Goal: Task Accomplishment & Management: Manage account settings

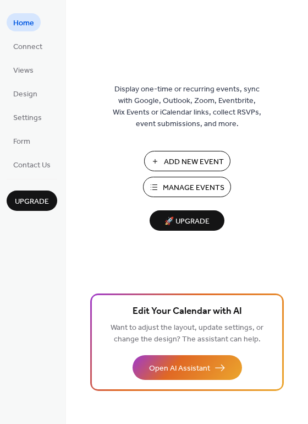
click at [190, 190] on span "Manage Events" at bounding box center [194, 188] width 62 height 12
click at [185, 186] on span "Manage Events" at bounding box center [194, 188] width 62 height 12
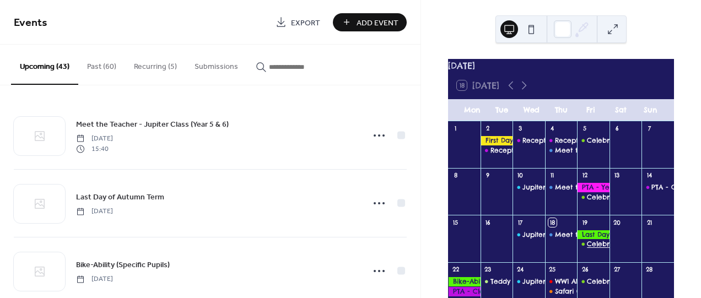
scroll to position [61, 0]
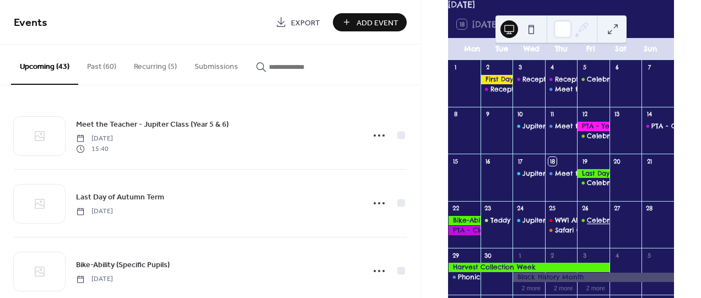
click at [593, 225] on div "Celebration Assembly" at bounding box center [623, 220] width 73 height 9
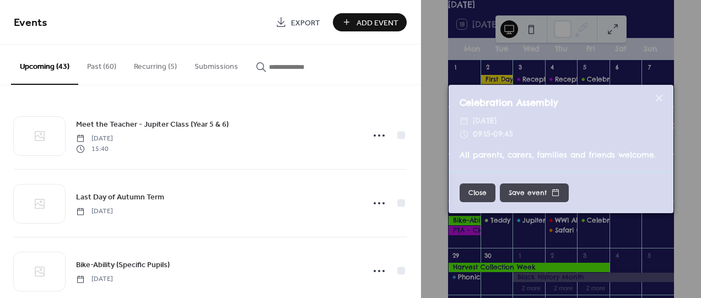
click at [546, 192] on button "Save event" at bounding box center [534, 192] width 69 height 19
click at [476, 187] on button "Close" at bounding box center [477, 192] width 36 height 19
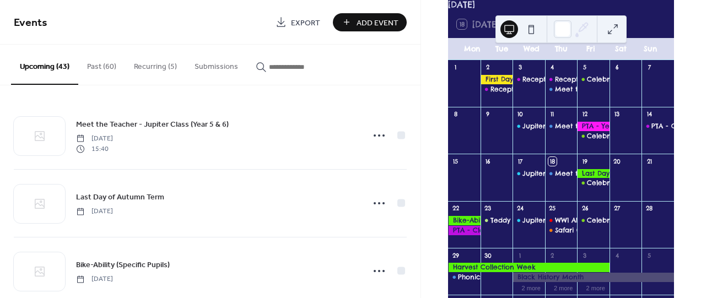
click at [172, 67] on button "Recurring (5)" at bounding box center [155, 64] width 61 height 39
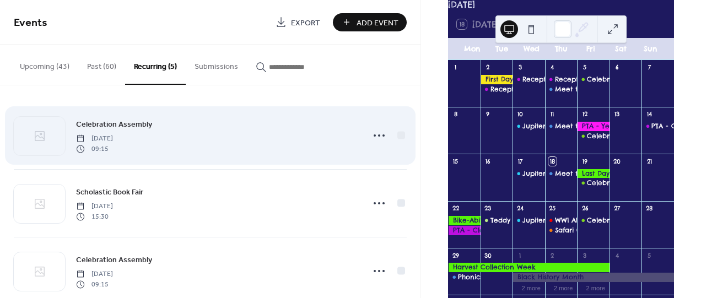
click at [172, 124] on div "Celebration Assembly Friday, February 28, 2025 09:15" at bounding box center [216, 135] width 281 height 35
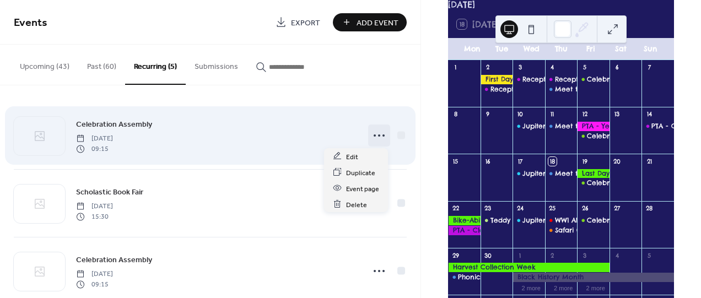
click at [373, 132] on icon at bounding box center [379, 136] width 18 height 18
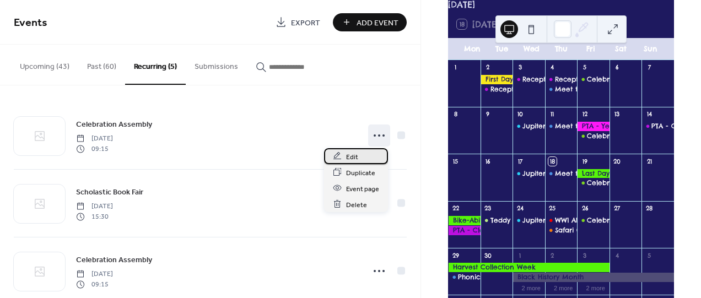
click at [354, 158] on span "Edit" at bounding box center [352, 157] width 12 height 12
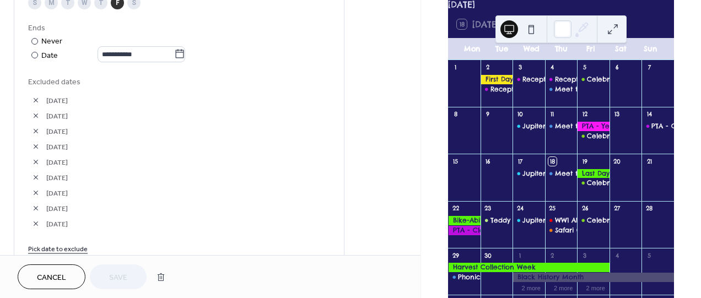
scroll to position [612, 0]
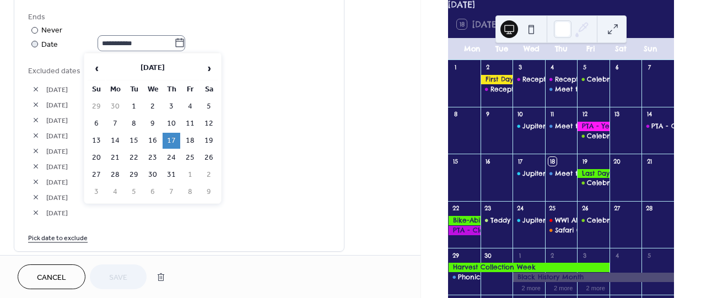
click at [185, 44] on icon at bounding box center [179, 42] width 11 height 11
click at [174, 44] on input "**********" at bounding box center [135, 43] width 77 height 16
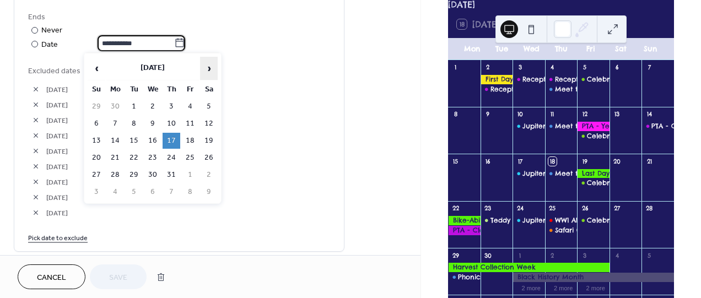
click at [210, 71] on span "›" at bounding box center [208, 68] width 17 height 22
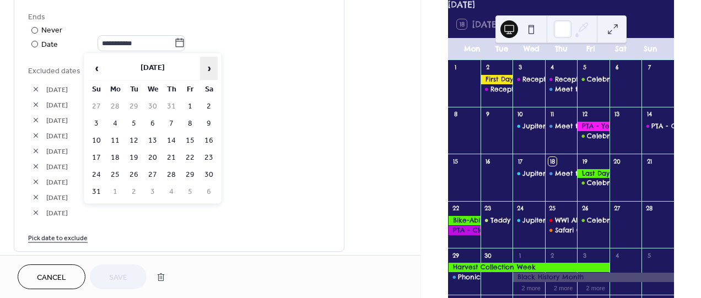
click at [210, 71] on span "›" at bounding box center [208, 68] width 17 height 22
click at [94, 73] on span "‹" at bounding box center [96, 68] width 17 height 22
click at [189, 155] on td "26" at bounding box center [190, 158] width 18 height 16
type input "**********"
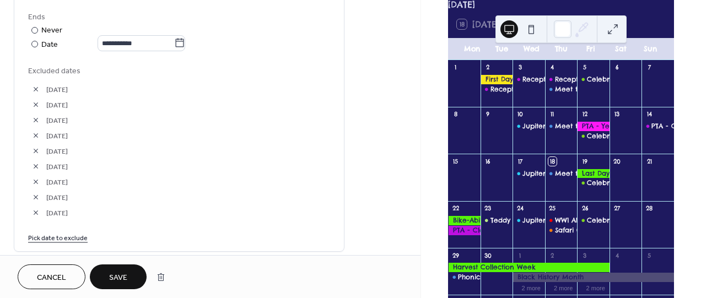
click at [69, 232] on link "Pick date to exclude" at bounding box center [57, 237] width 59 height 12
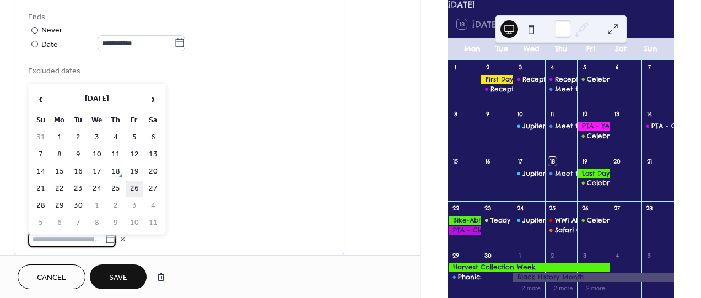
click at [136, 183] on td "26" at bounding box center [135, 189] width 18 height 16
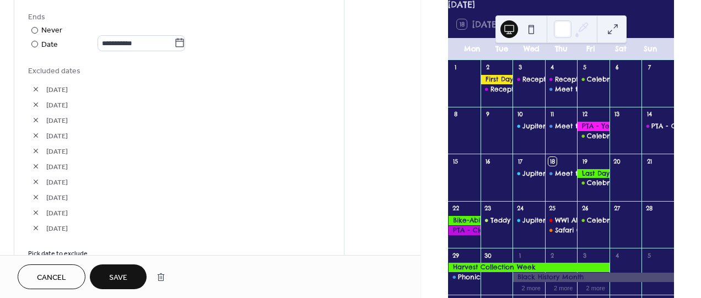
click at [122, 270] on button "Save" at bounding box center [118, 276] width 57 height 25
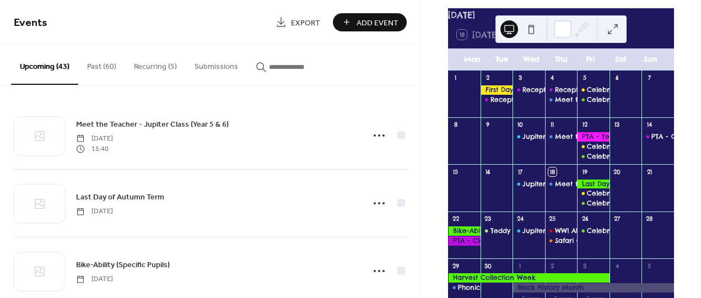
scroll to position [61, 0]
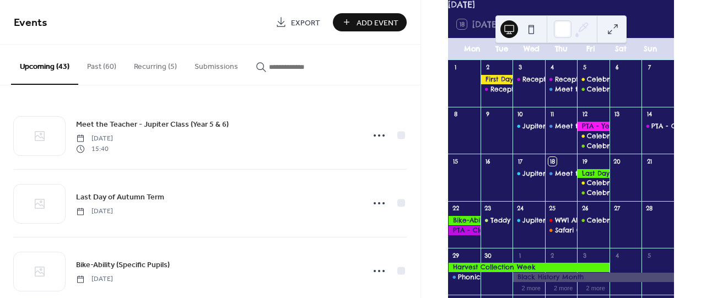
click at [148, 66] on button "Recurring (5)" at bounding box center [155, 64] width 61 height 39
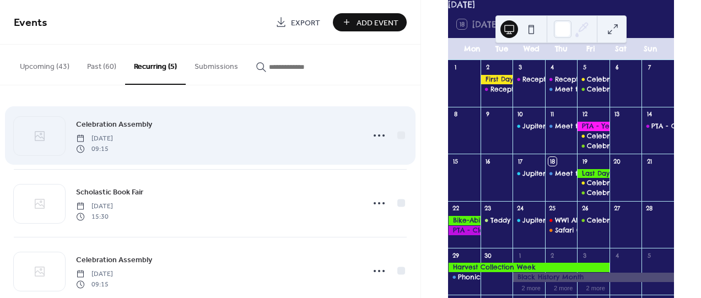
click at [183, 146] on div "Celebration Assembly Friday, February 28, 2025 09:15" at bounding box center [216, 135] width 281 height 35
click at [375, 139] on icon at bounding box center [379, 136] width 18 height 18
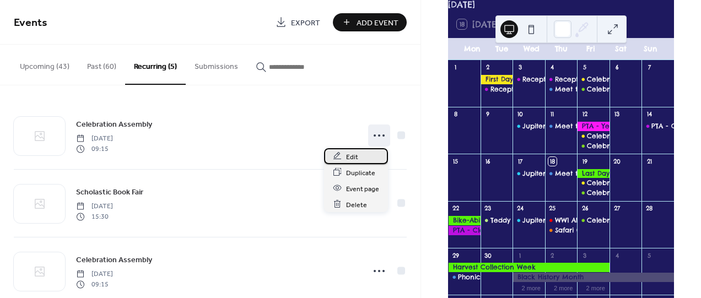
click at [347, 153] on span "Edit" at bounding box center [352, 157] width 12 height 12
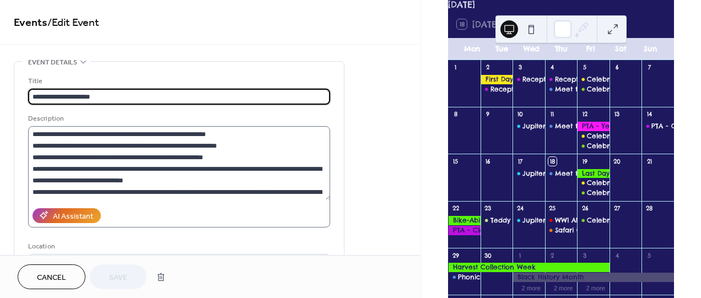
type input "**********"
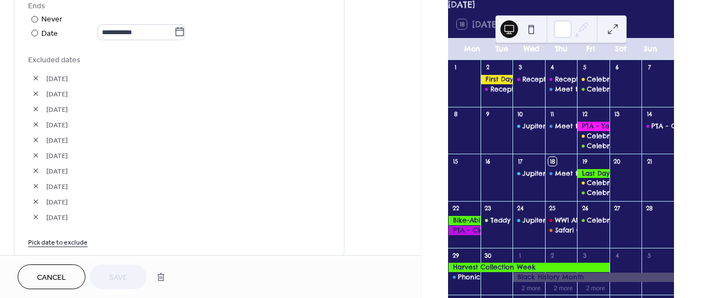
scroll to position [612, 0]
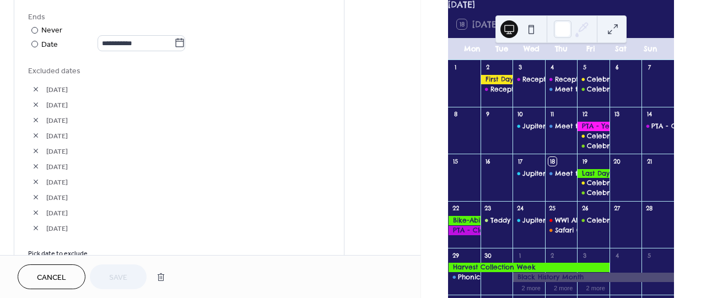
click at [116, 275] on div "Cancel Save" at bounding box center [94, 276] width 153 height 25
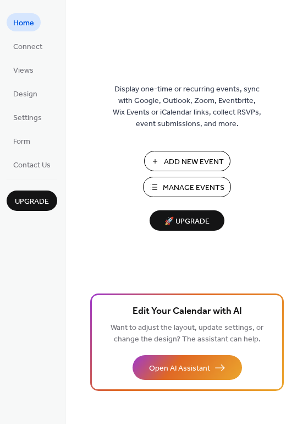
click at [205, 182] on span "Manage Events" at bounding box center [194, 188] width 62 height 12
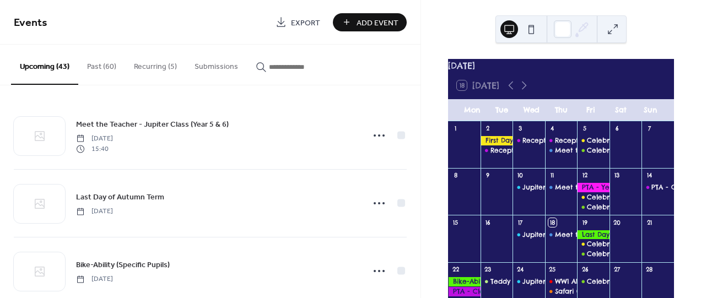
click at [142, 66] on button "Recurring (5)" at bounding box center [155, 64] width 61 height 39
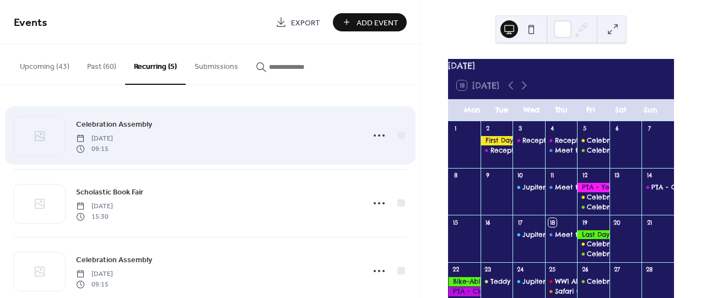
click at [113, 147] on span "09:15" at bounding box center [94, 149] width 37 height 10
click at [378, 136] on icon at bounding box center [379, 136] width 18 height 18
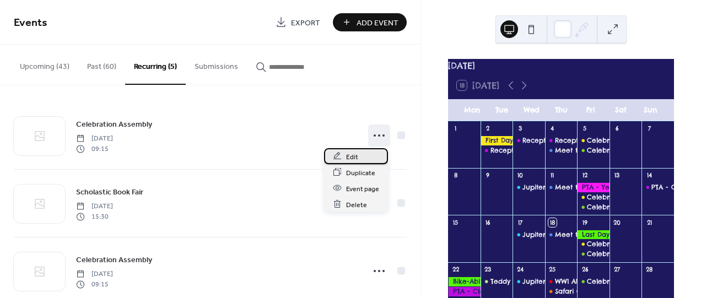
click at [365, 157] on div "Edit" at bounding box center [356, 156] width 64 height 16
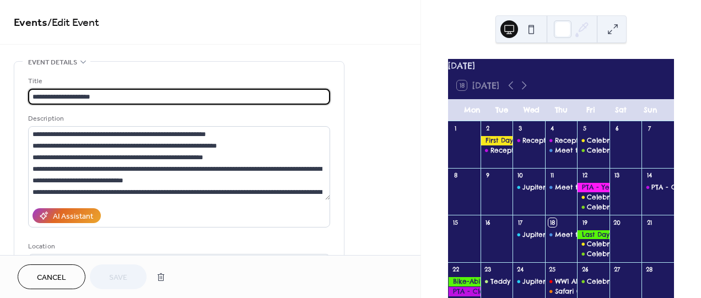
type input "**********"
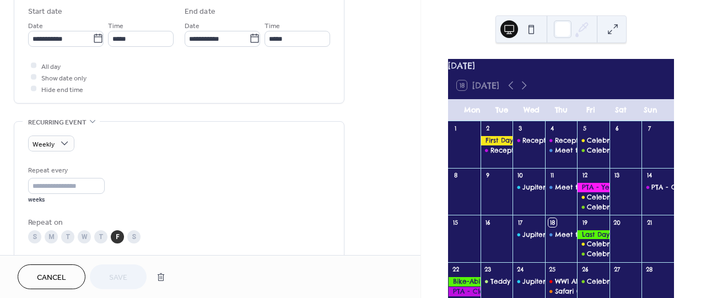
scroll to position [673, 0]
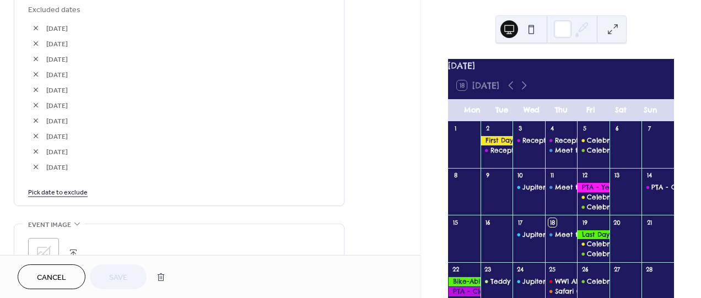
click at [40, 166] on button "button" at bounding box center [35, 166] width 15 height 15
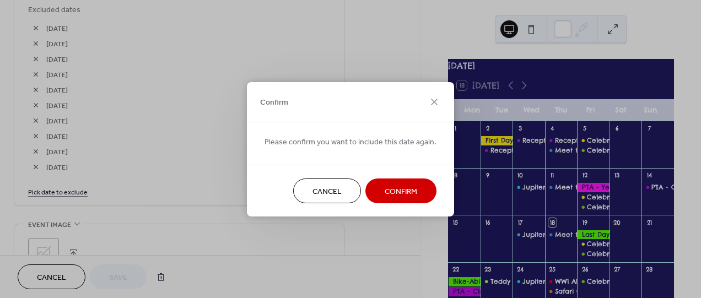
click at [395, 194] on span "Confirm" at bounding box center [400, 192] width 32 height 12
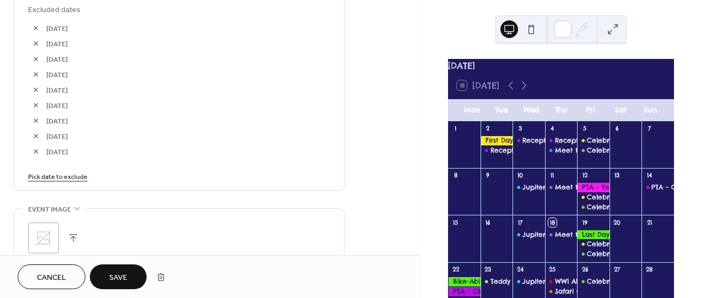
click at [42, 173] on link "Pick date to exclude" at bounding box center [57, 176] width 59 height 12
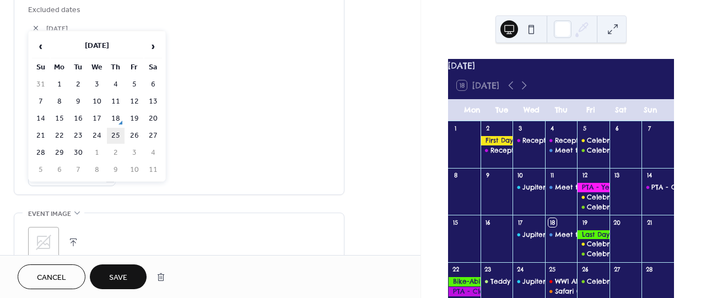
click at [128, 130] on td "26" at bounding box center [135, 136] width 18 height 16
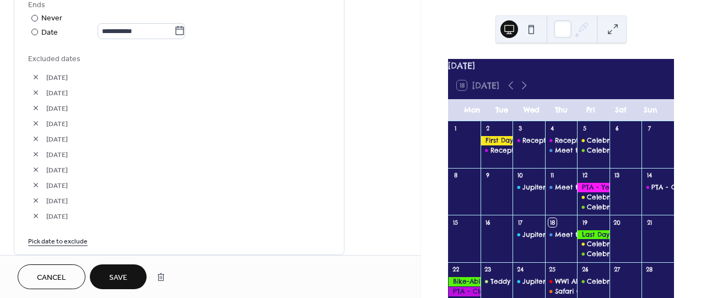
scroll to position [612, 0]
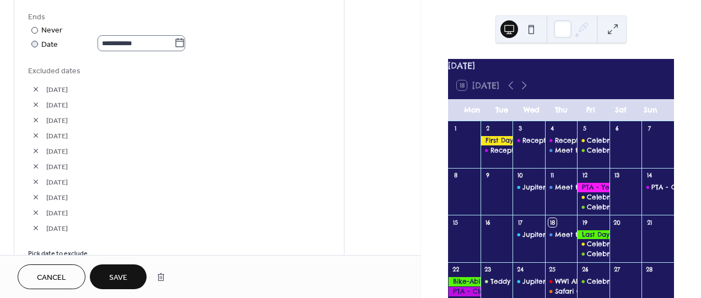
click at [182, 39] on icon at bounding box center [180, 43] width 8 height 9
click at [174, 38] on input "**********" at bounding box center [135, 43] width 77 height 16
click at [47, 32] on div "Never" at bounding box center [51, 31] width 21 height 12
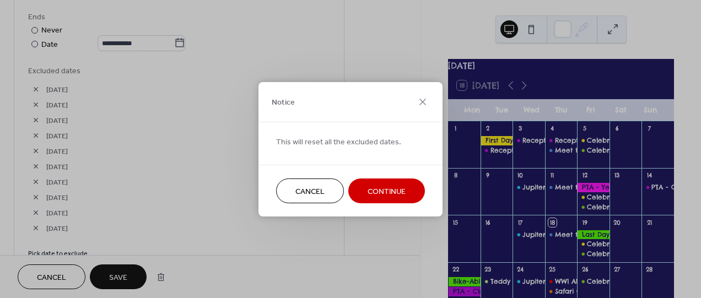
click at [380, 182] on button "Continue" at bounding box center [386, 190] width 77 height 25
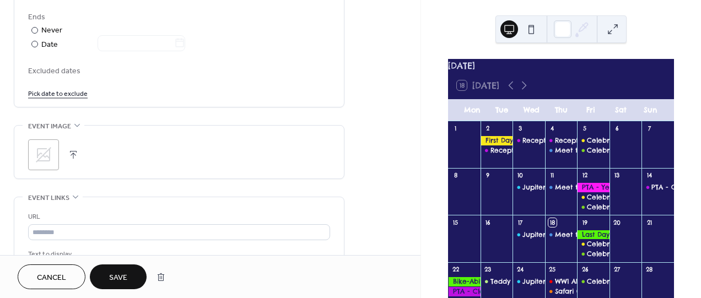
click at [67, 91] on link "Pick date to exclude" at bounding box center [57, 93] width 59 height 12
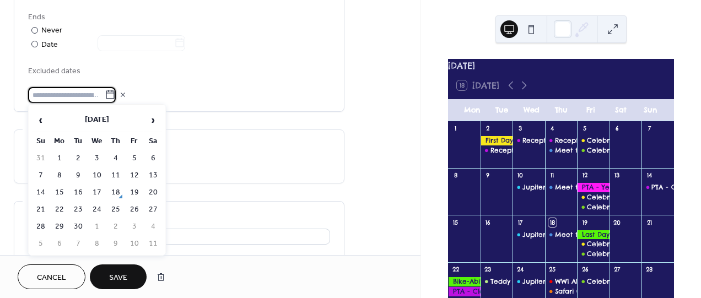
click at [151, 73] on span "Excluded dates" at bounding box center [179, 71] width 302 height 12
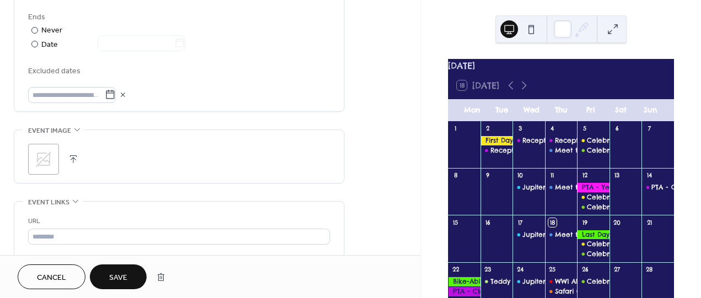
click at [63, 71] on span "Excluded dates" at bounding box center [179, 71] width 302 height 12
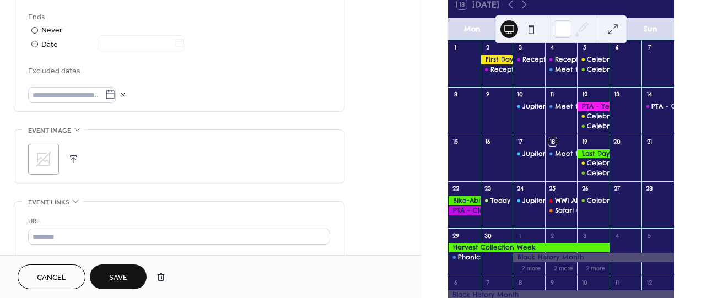
scroll to position [122, 0]
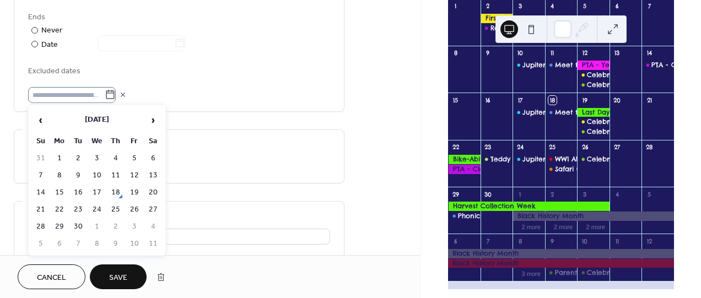
click at [113, 93] on icon at bounding box center [110, 94] width 11 height 11
click at [105, 93] on input "text" at bounding box center [66, 95] width 77 height 16
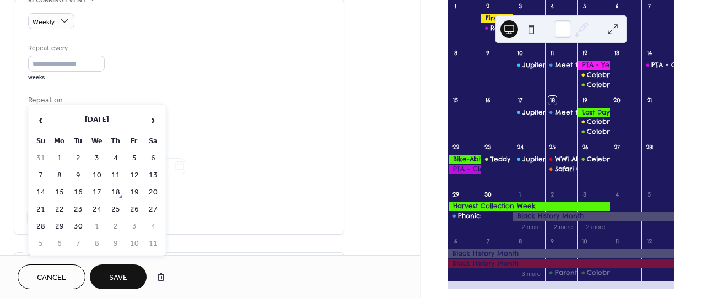
scroll to position [551, 0]
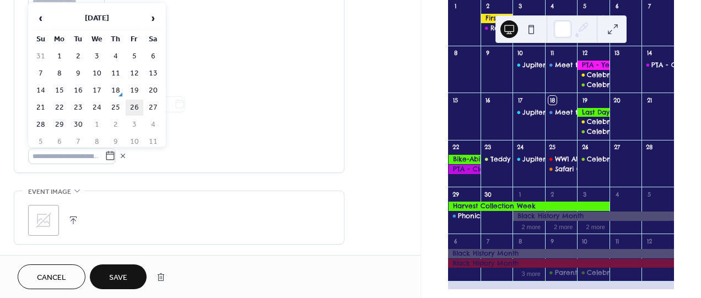
click at [138, 104] on td "26" at bounding box center [135, 108] width 18 height 16
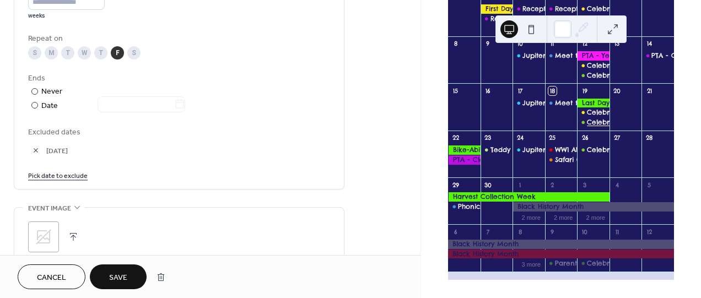
scroll to position [137, 0]
click at [118, 279] on span "Save" at bounding box center [118, 278] width 18 height 12
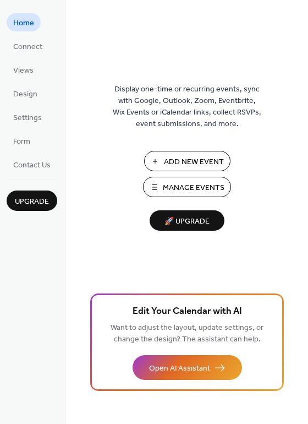
click at [182, 184] on span "Manage Events" at bounding box center [194, 188] width 62 height 12
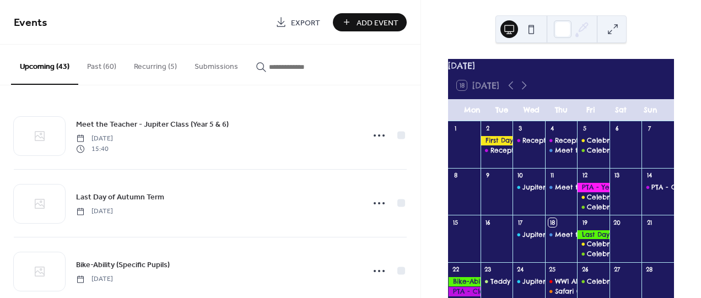
click at [142, 63] on button "Recurring (5)" at bounding box center [155, 64] width 61 height 39
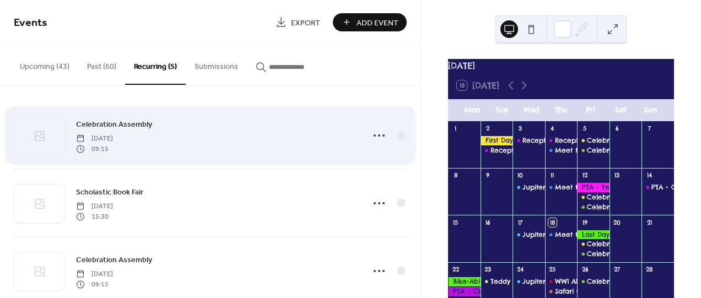
click at [247, 132] on div "Celebration Assembly [DATE] 09:15" at bounding box center [216, 135] width 281 height 35
click at [378, 137] on icon at bounding box center [379, 136] width 18 height 18
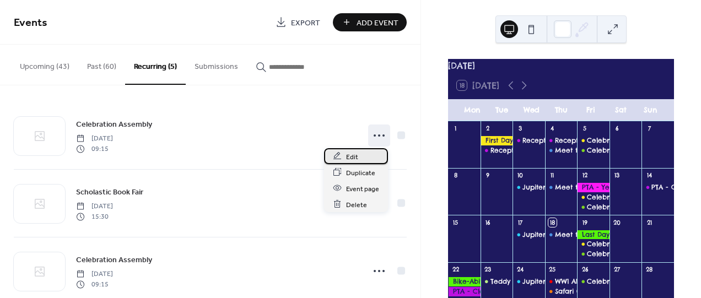
click at [347, 158] on span "Edit" at bounding box center [352, 157] width 12 height 12
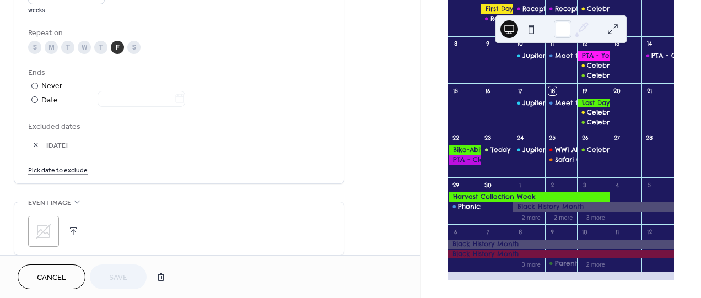
scroll to position [551, 0]
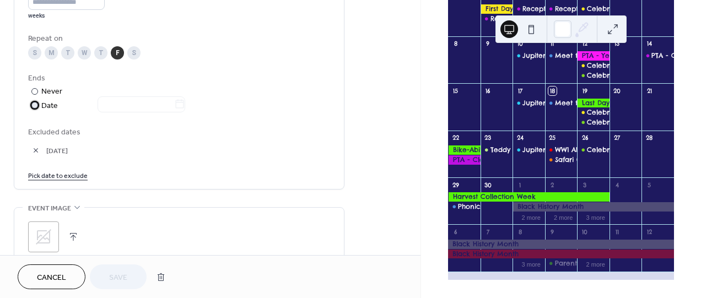
click at [112, 105] on div at bounding box center [134, 105] width 101 height 14
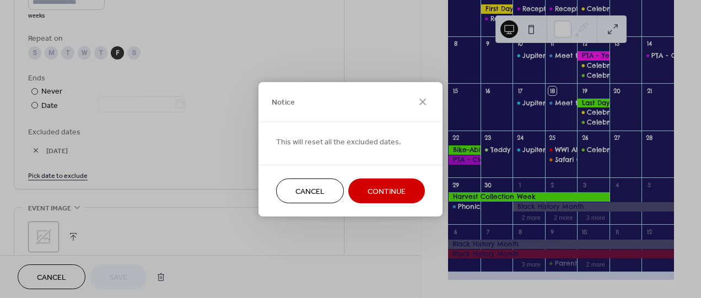
click at [68, 148] on div "Notice This will reset all the excluded dates. Cancel Continue" at bounding box center [350, 149] width 701 height 298
click at [323, 196] on span "Cancel" at bounding box center [309, 192] width 29 height 12
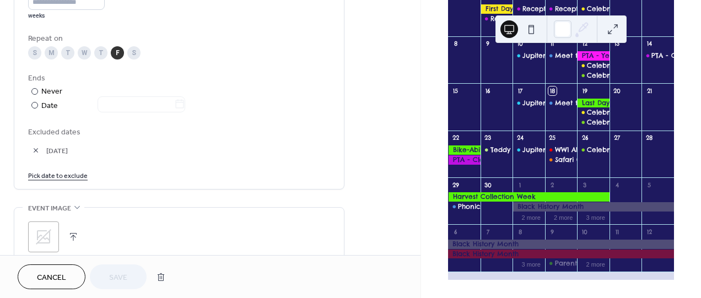
click at [32, 148] on button "button" at bounding box center [35, 150] width 15 height 15
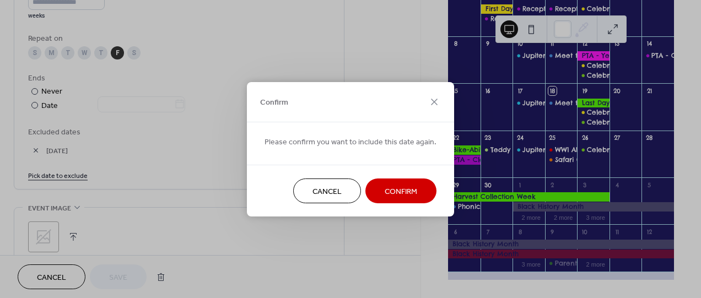
click at [397, 194] on span "Confirm" at bounding box center [400, 192] width 32 height 12
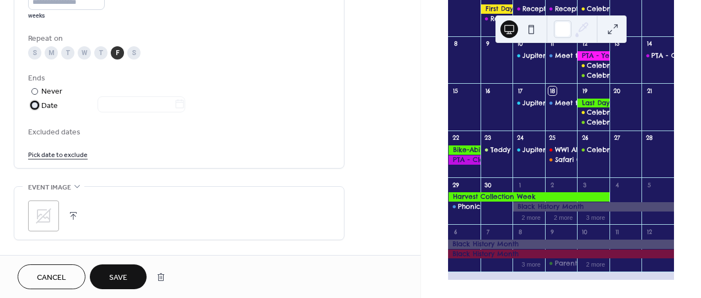
click at [50, 104] on div "Date" at bounding box center [113, 106] width 144 height 13
click at [55, 154] on link "Pick date to exclude" at bounding box center [57, 154] width 59 height 12
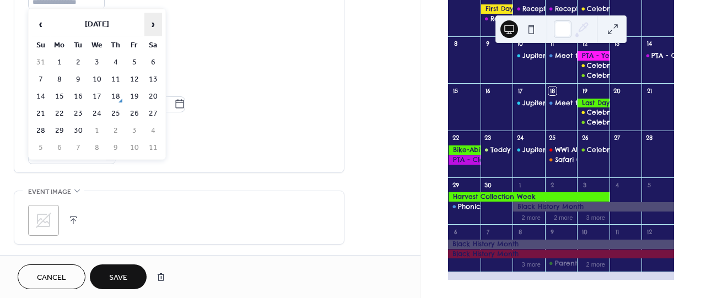
click at [153, 23] on span "›" at bounding box center [153, 24] width 17 height 22
click at [41, 21] on span "‹" at bounding box center [40, 24] width 17 height 22
click at [131, 110] on td "26" at bounding box center [135, 114] width 18 height 16
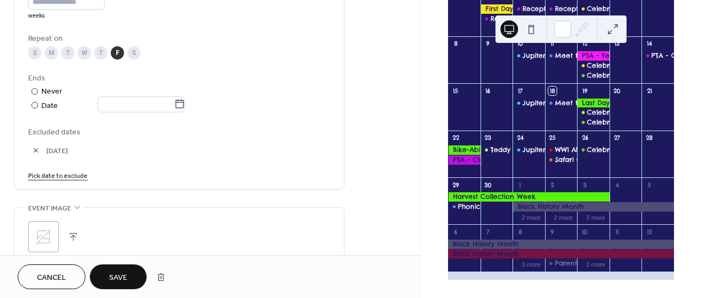
click at [124, 272] on span "Save" at bounding box center [118, 278] width 18 height 12
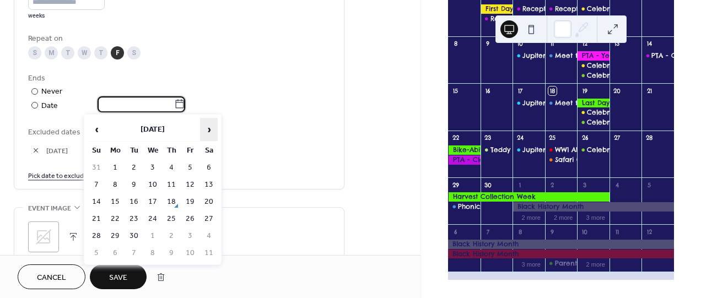
click at [210, 132] on span "›" at bounding box center [208, 129] width 17 height 22
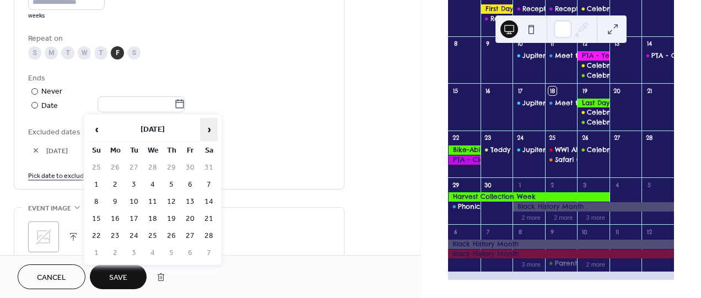
click at [210, 132] on span "›" at bounding box center [208, 129] width 17 height 22
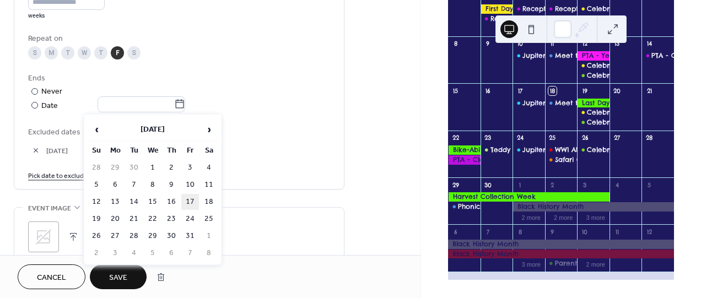
click at [192, 194] on td "17" at bounding box center [190, 202] width 18 height 16
type input "**********"
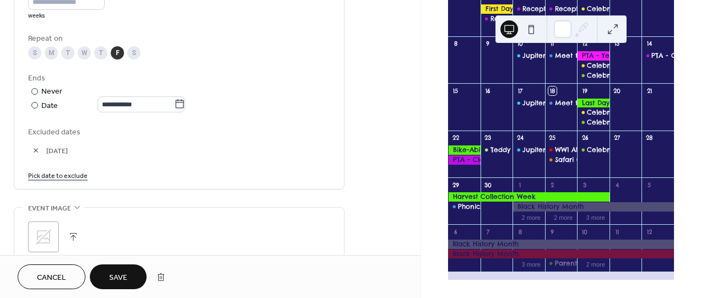
click at [134, 271] on button "Save" at bounding box center [118, 276] width 57 height 25
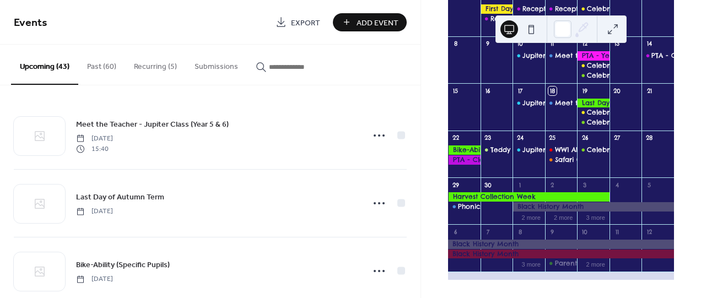
click at [241, 23] on span "Events" at bounding box center [140, 23] width 253 height 22
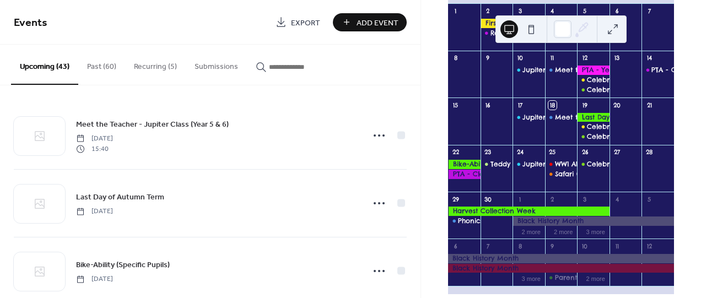
scroll to position [137, 0]
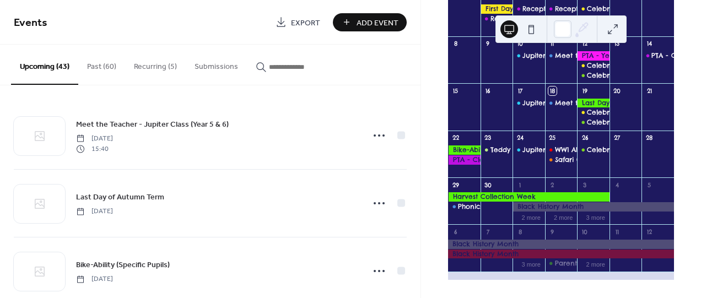
click at [153, 66] on button "Recurring (5)" at bounding box center [155, 64] width 61 height 39
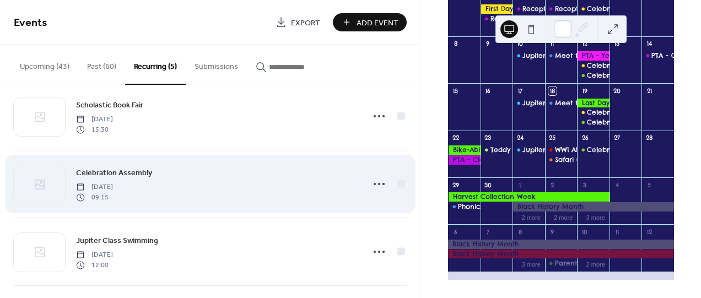
scroll to position [122, 0]
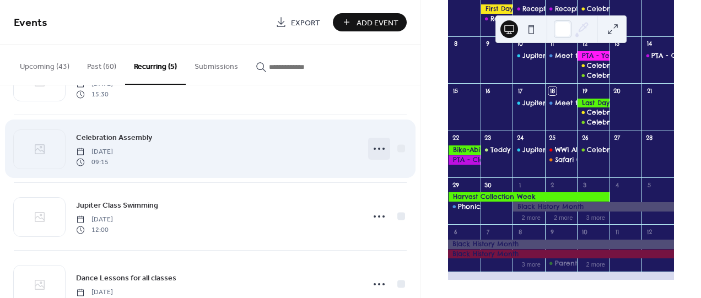
click at [372, 152] on icon at bounding box center [379, 149] width 18 height 18
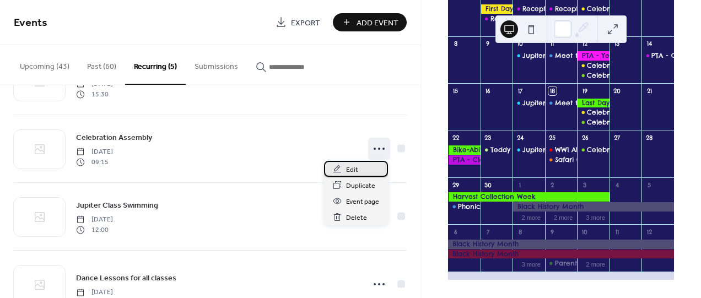
click at [359, 170] on div "Edit" at bounding box center [356, 169] width 64 height 16
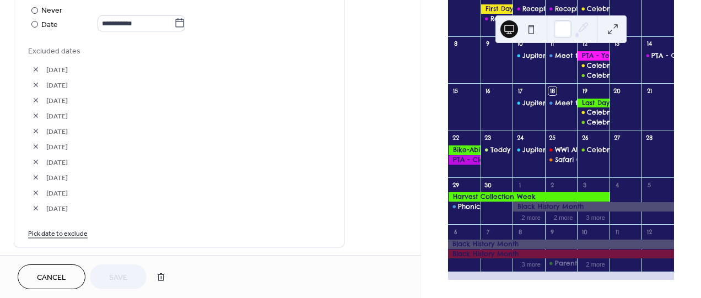
scroll to position [612, 0]
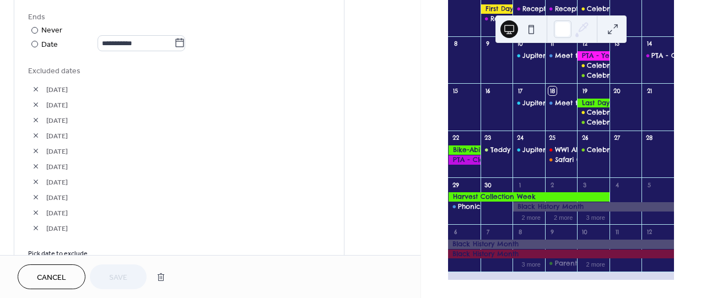
click at [46, 247] on link "Pick date to exclude" at bounding box center [57, 253] width 59 height 12
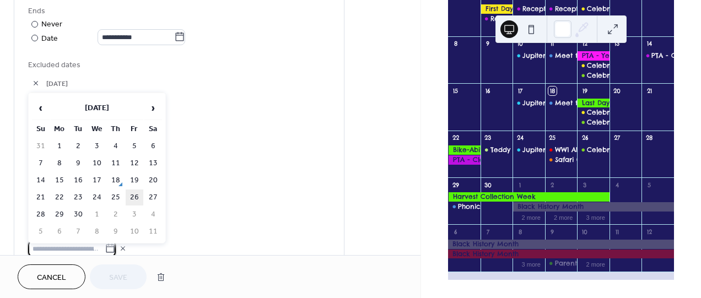
click at [133, 189] on td "26" at bounding box center [135, 197] width 18 height 16
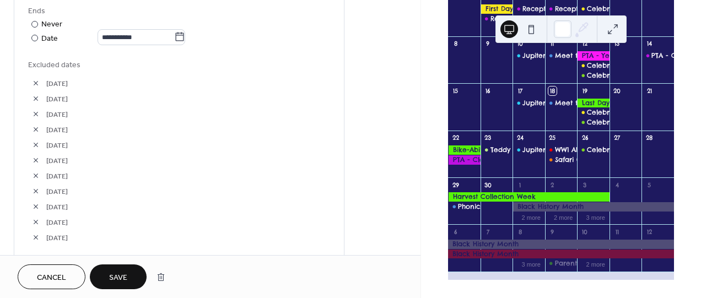
click at [116, 273] on span "Save" at bounding box center [118, 278] width 18 height 12
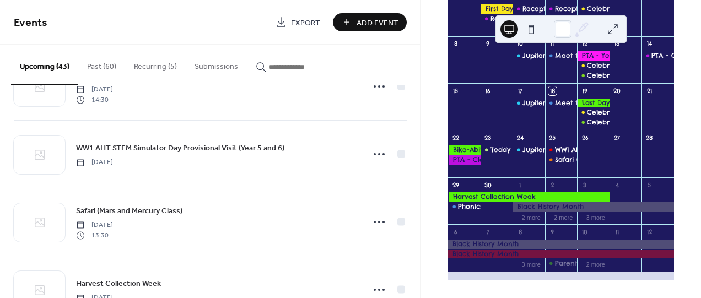
scroll to position [367, 0]
